Goal: Navigation & Orientation: Find specific page/section

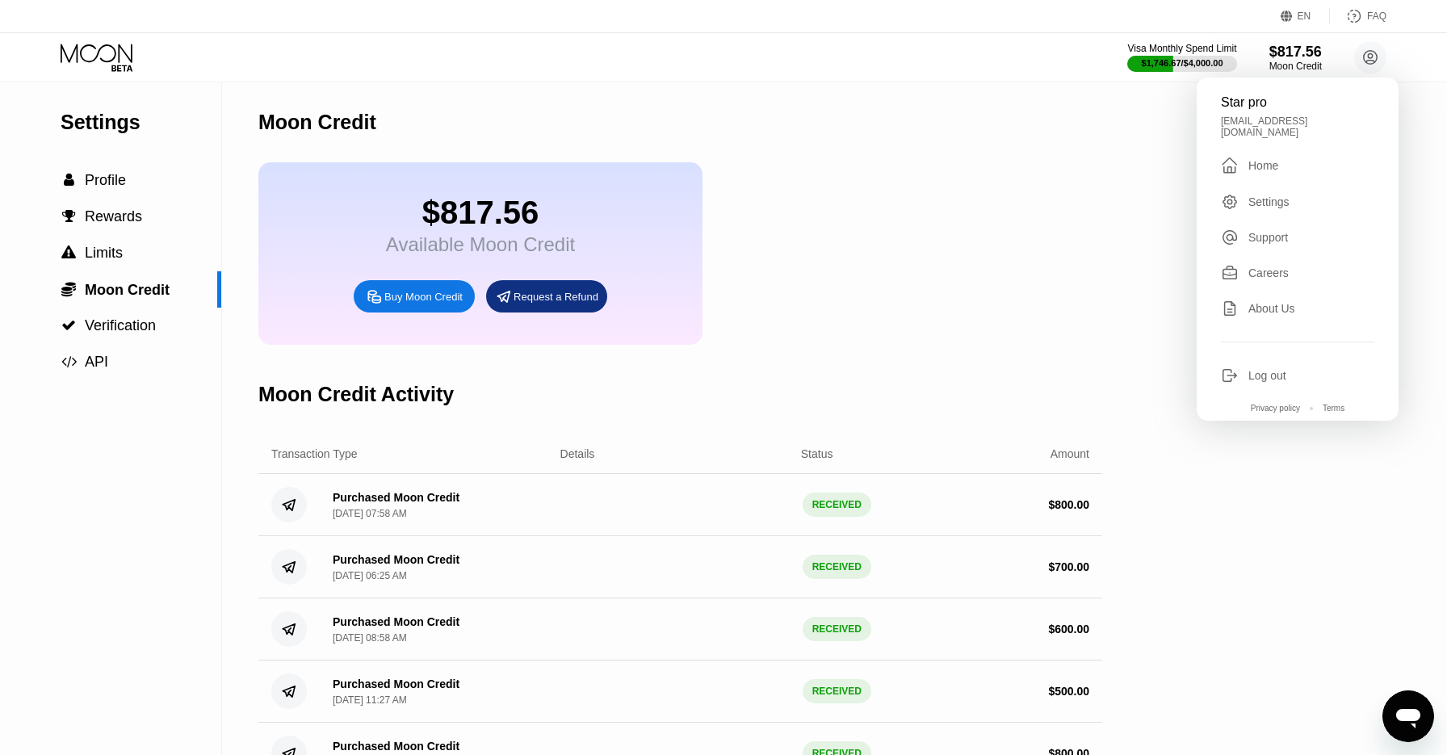
click at [1277, 156] on div " Home" at bounding box center [1297, 165] width 153 height 19
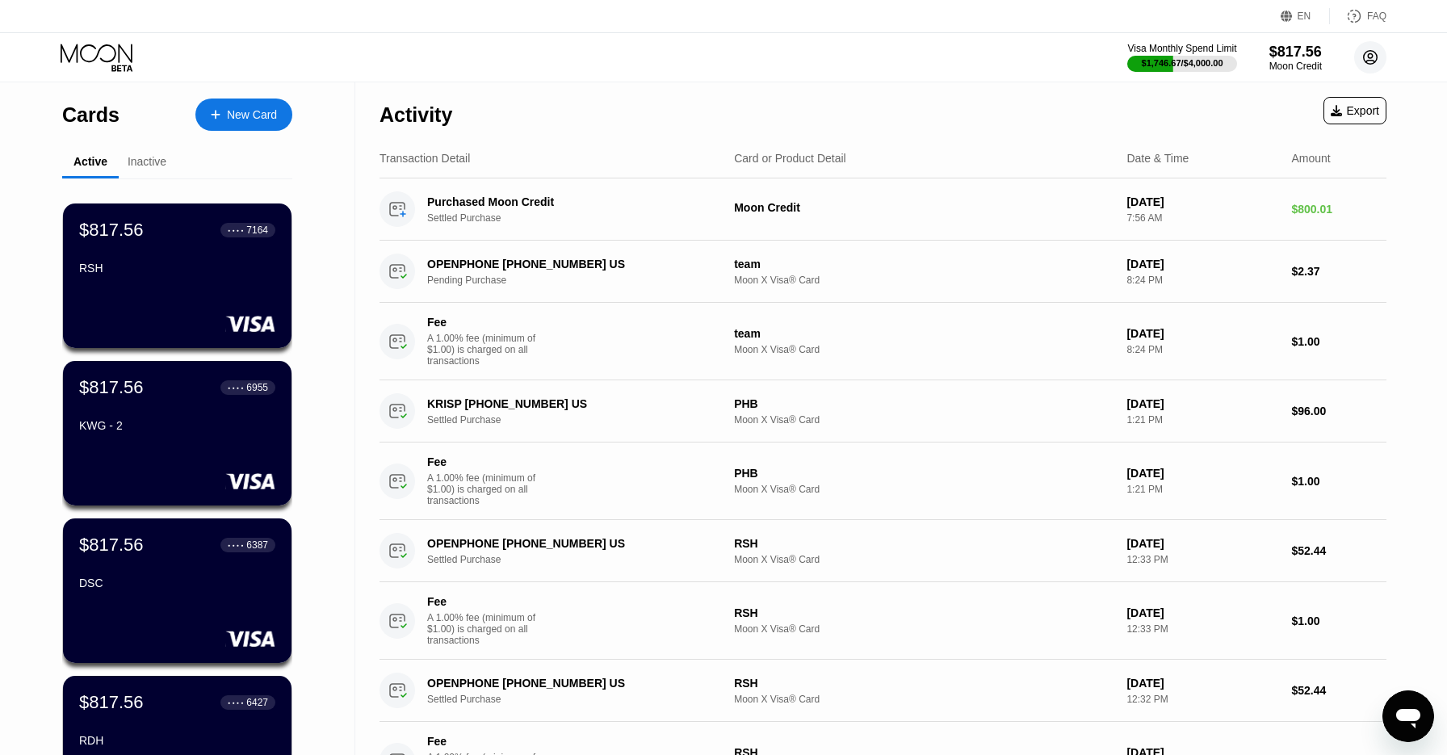
click at [1370, 55] on circle at bounding box center [1370, 57] width 32 height 32
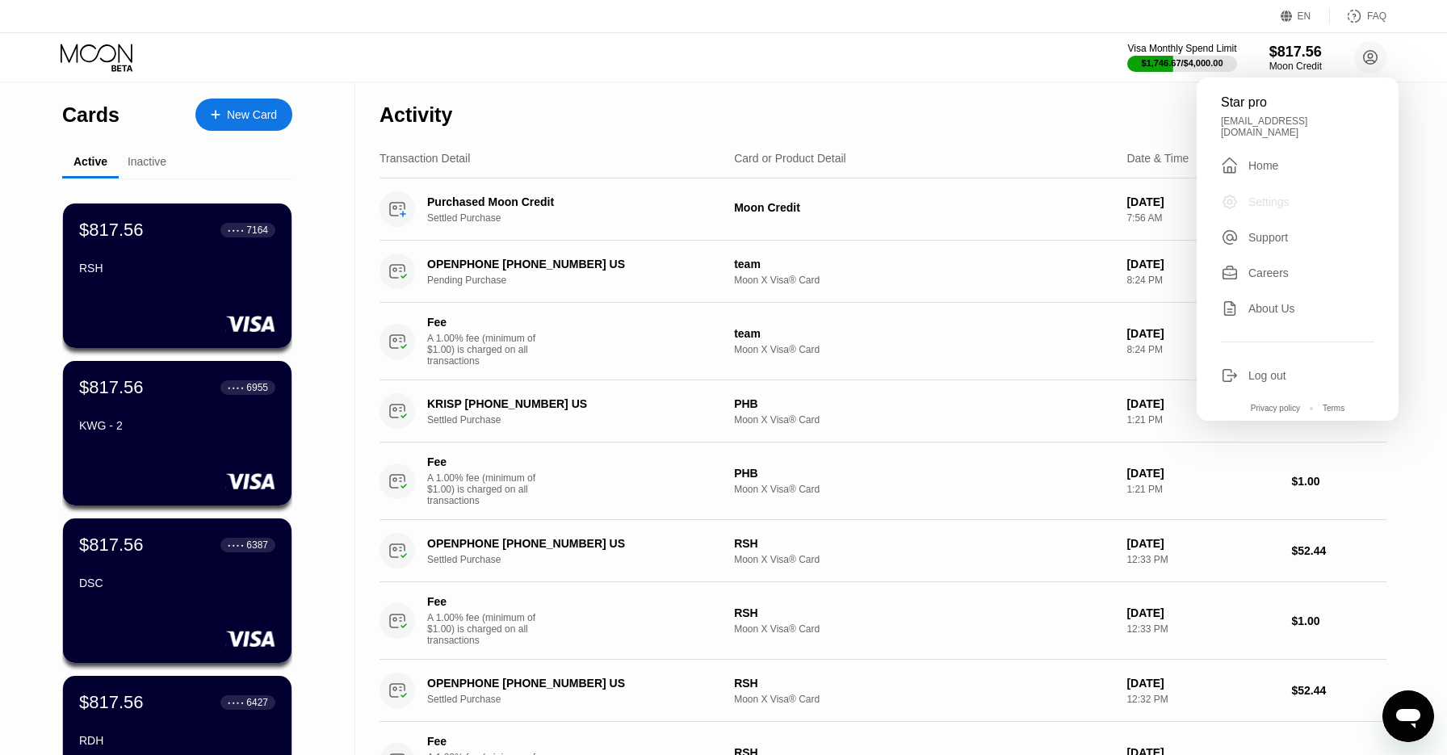
click at [1288, 195] on div "Settings" at bounding box center [1268, 201] width 41 height 13
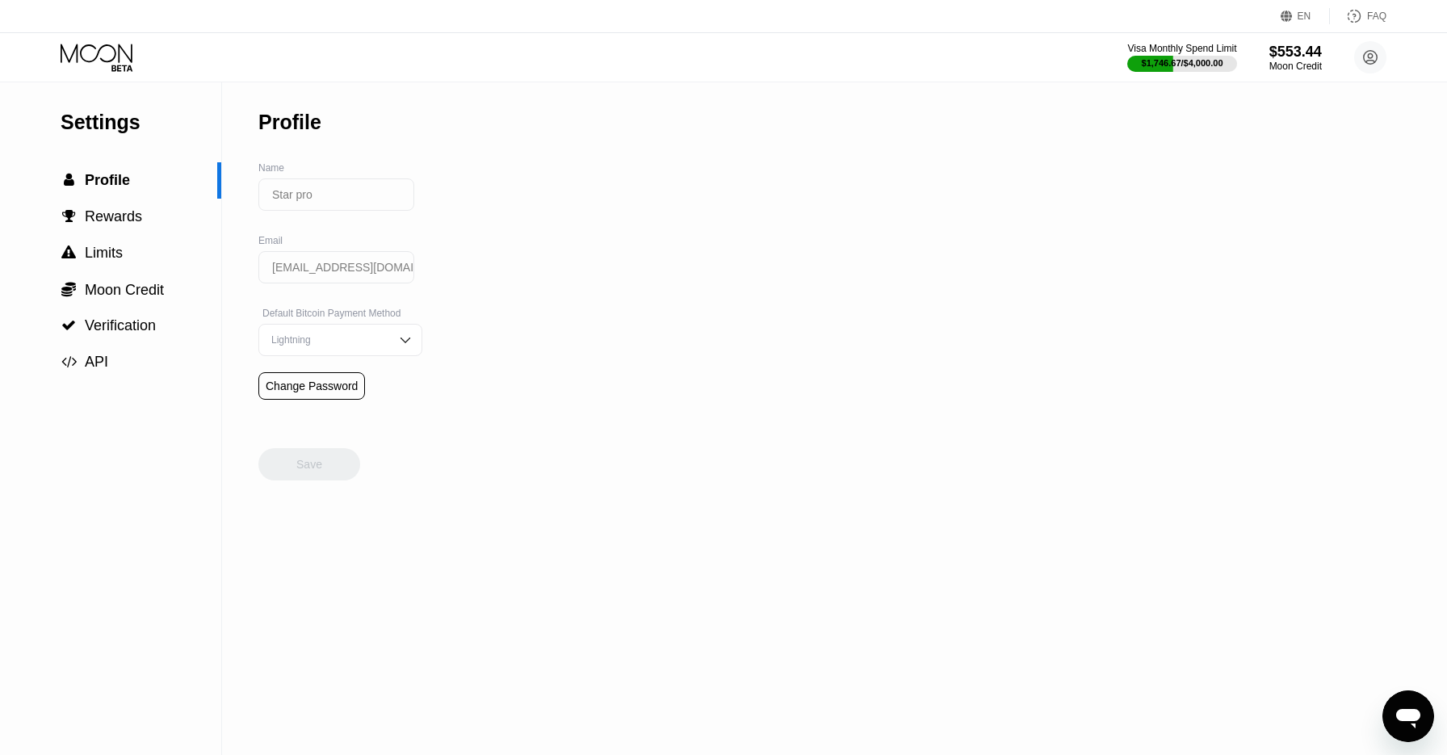
drag, startPoint x: 765, startPoint y: 293, endPoint x: 564, endPoint y: 292, distance: 200.3
click at [763, 294] on div "Settings  Profile  Rewards  Limits  Moon Credit  Verification  API Profil…" at bounding box center [723, 418] width 1447 height 673
drag, startPoint x: 1062, startPoint y: 191, endPoint x: 1203, endPoint y: 120, distance: 158.5
click at [1063, 191] on div "Settings  Profile  Rewards  Limits  Moon Credit  Verification  API Profil…" at bounding box center [723, 418] width 1447 height 673
click at [1290, 61] on div "Moon Credit" at bounding box center [1296, 66] width 54 height 11
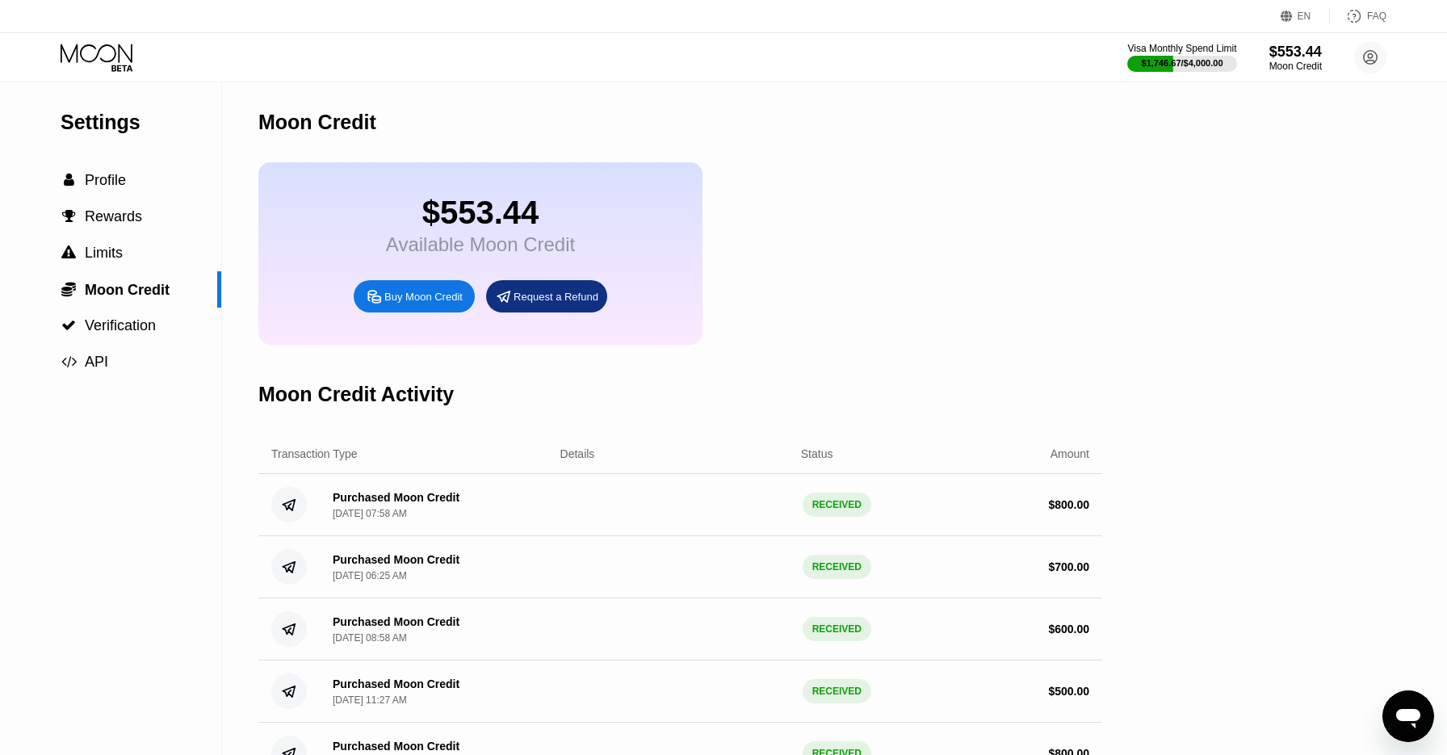
click at [96, 55] on icon at bounding box center [97, 53] width 72 height 19
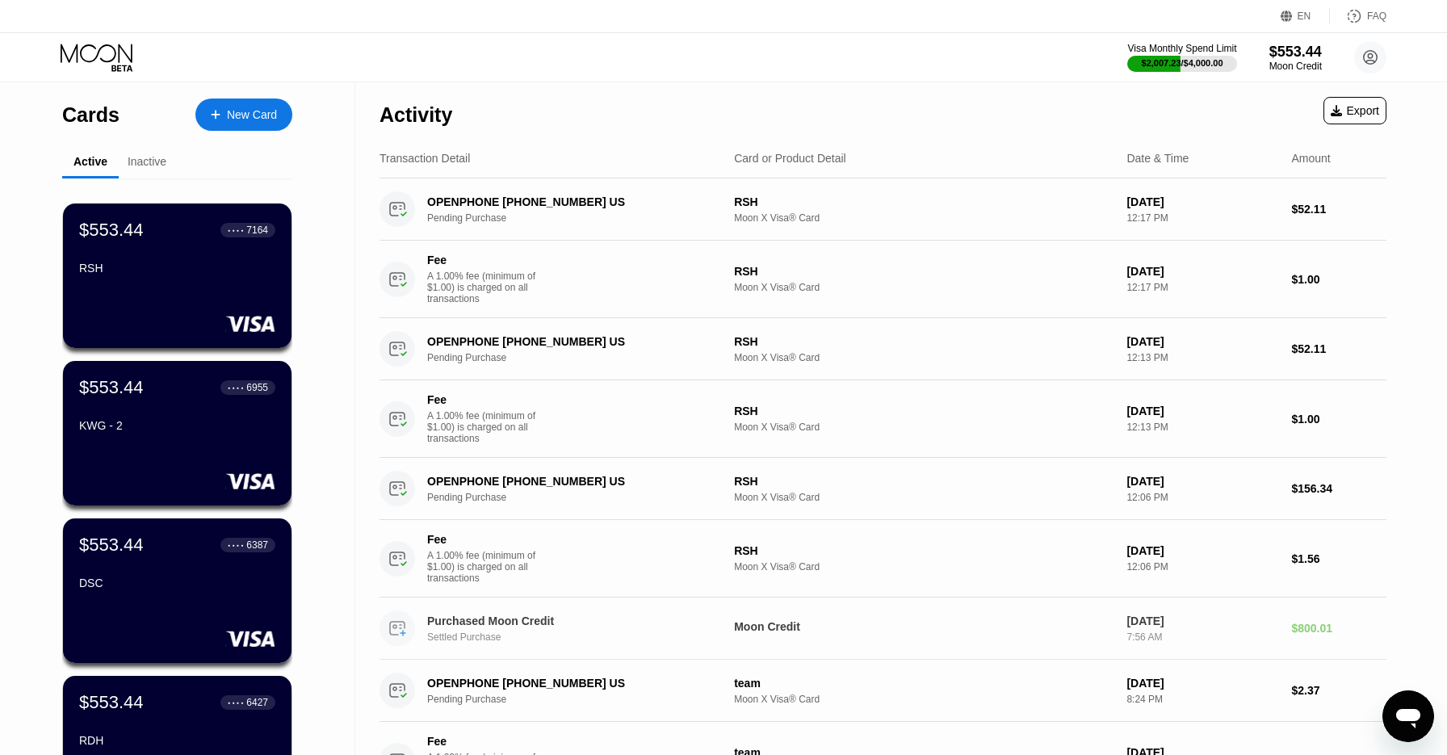
scroll to position [1, 0]
drag, startPoint x: 730, startPoint y: 57, endPoint x: 652, endPoint y: 6, distance: 93.0
click at [730, 57] on div "Visa Monthly Spend Limit $2,007.23 / $4,000.00 $553.44 Moon Credit Star pro [EM…" at bounding box center [723, 57] width 1447 height 48
click at [991, 94] on div "Activity Export" at bounding box center [883, 110] width 1007 height 57
